Goal: Task Accomplishment & Management: Use online tool/utility

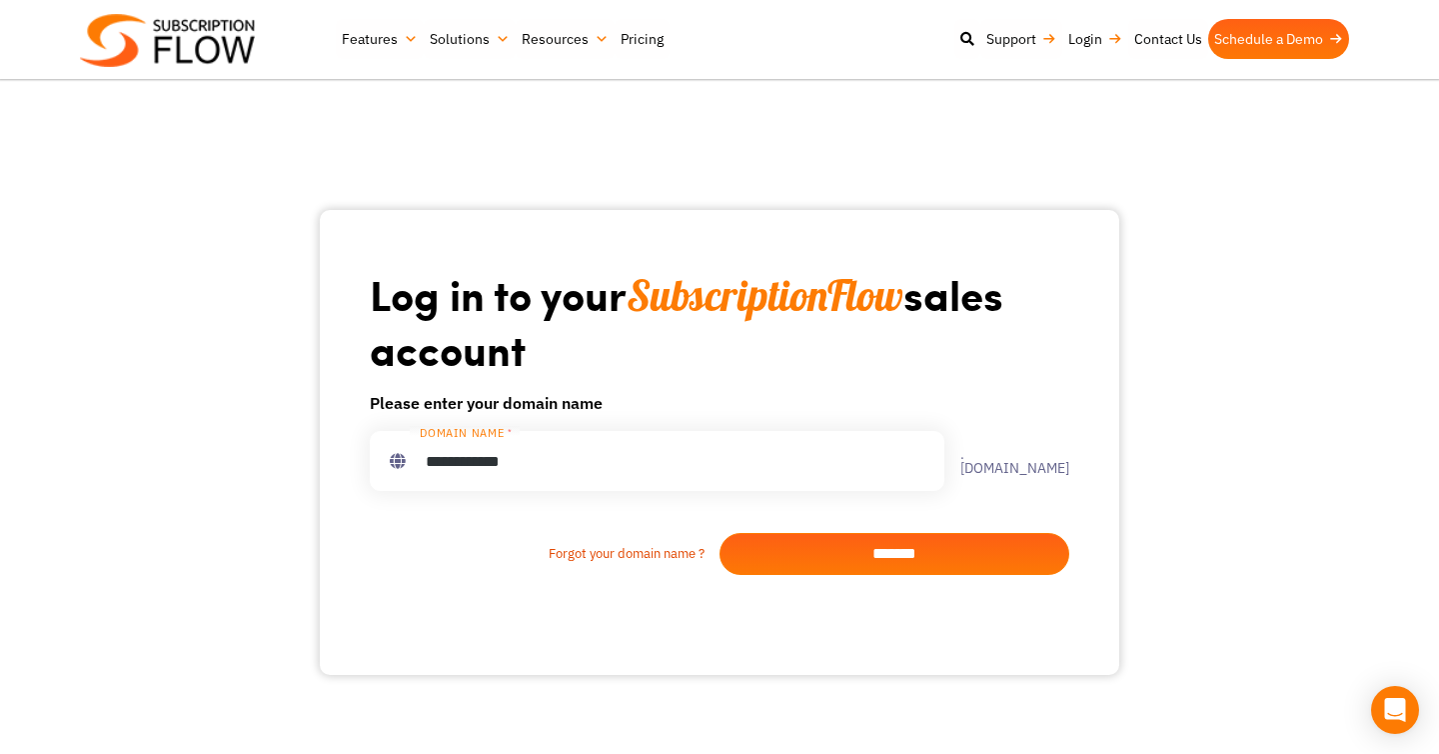
type input "**********"
click at [855, 565] on input "*******" at bounding box center [895, 554] width 350 height 42
